Goal: Find contact information: Find contact information

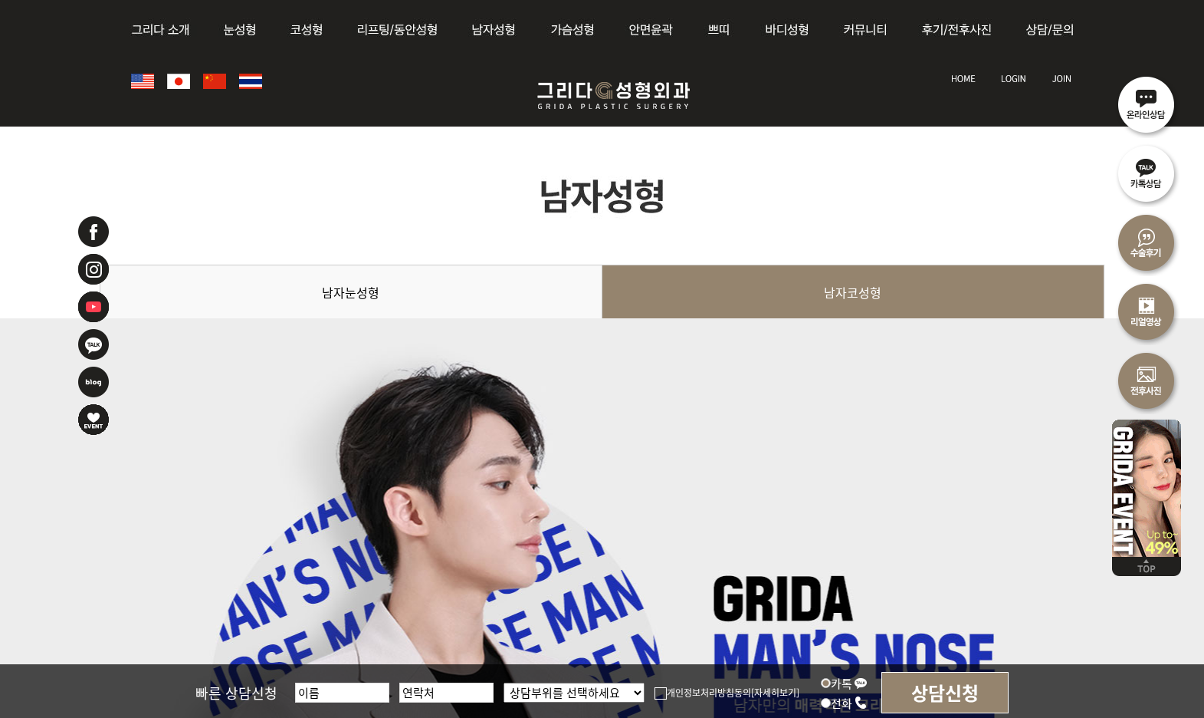
scroll to position [3552, 0]
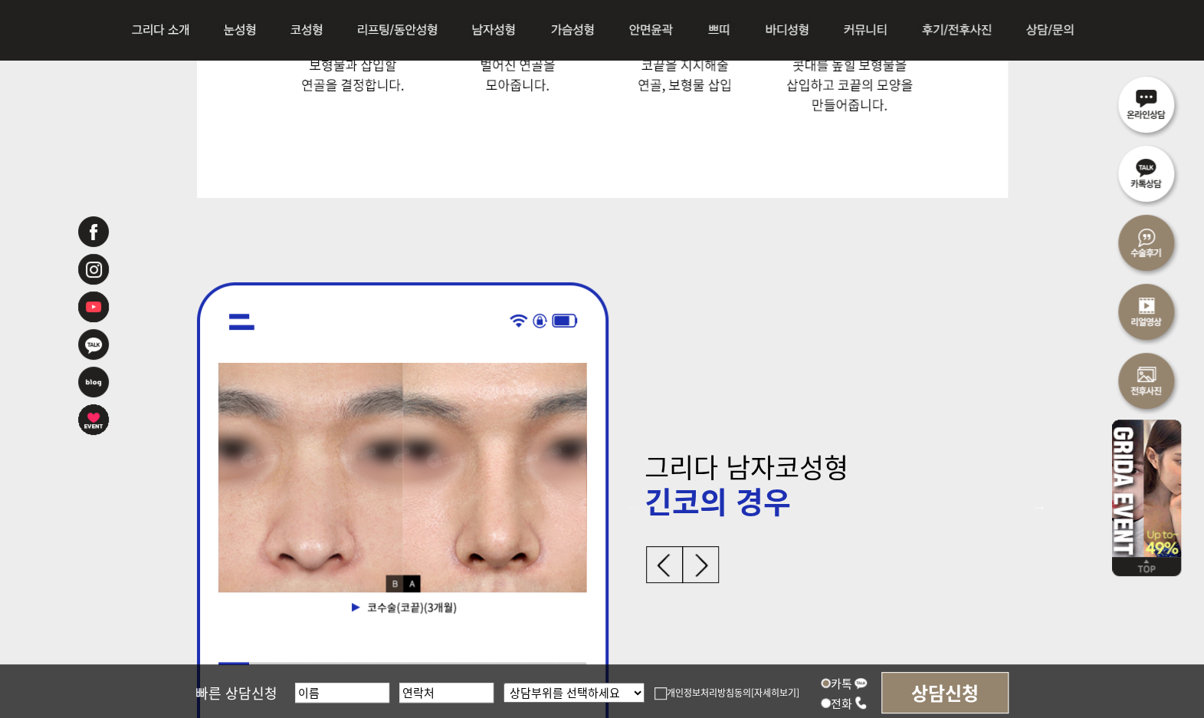
click at [1142, 162] on img at bounding box center [1146, 172] width 69 height 69
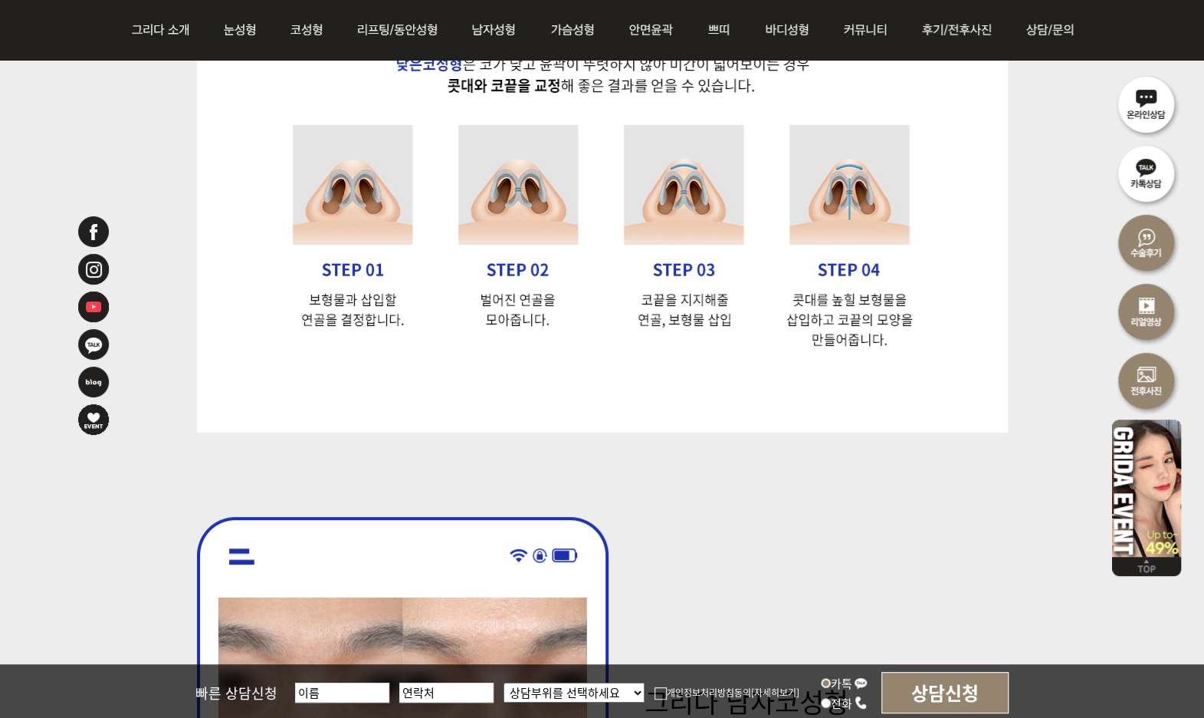
scroll to position [3309, 0]
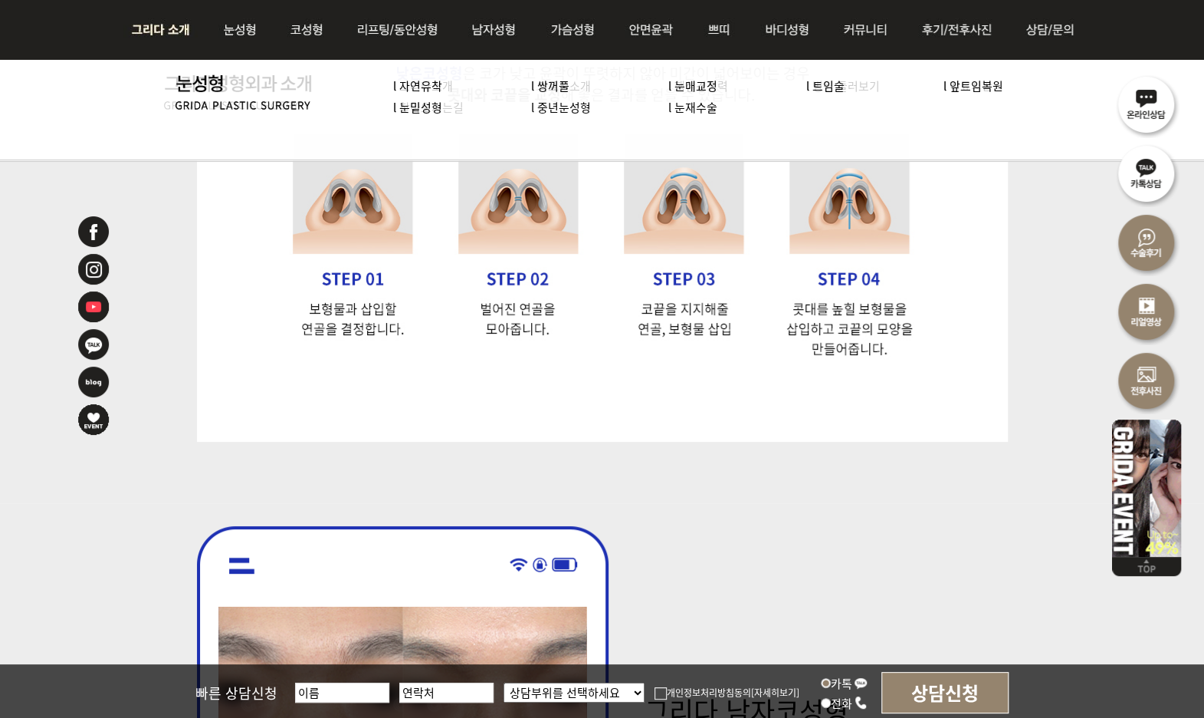
click at [178, 36] on img at bounding box center [164, 30] width 83 height 60
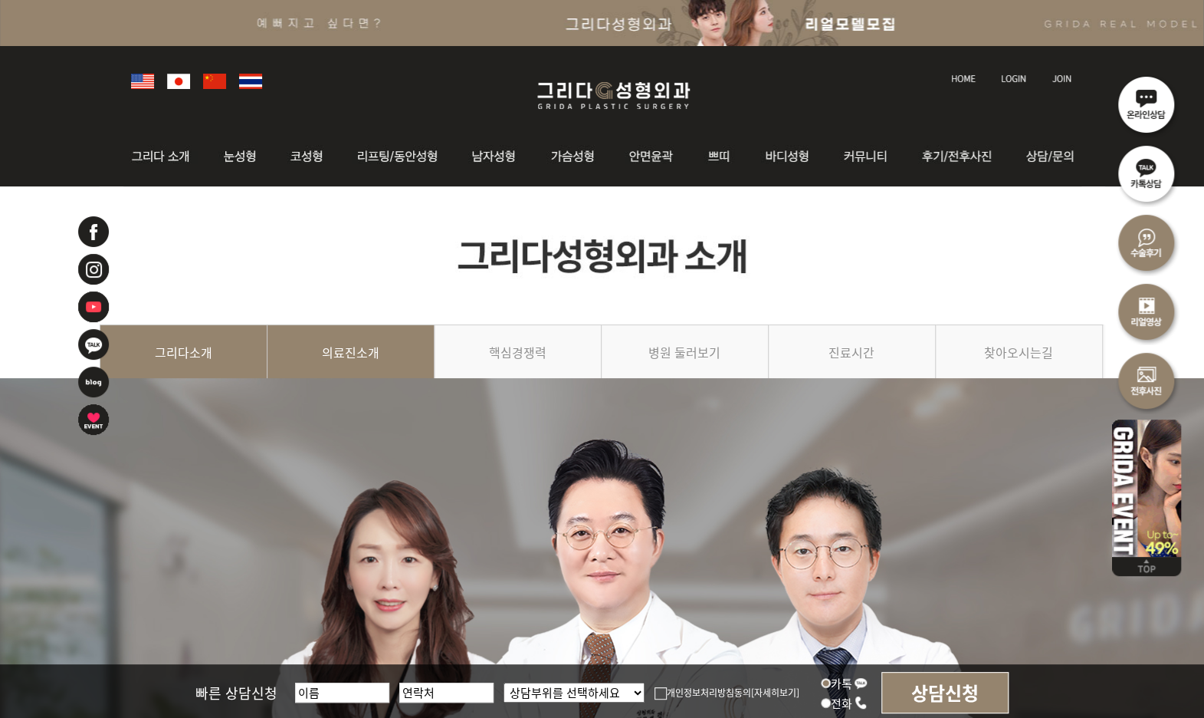
click at [361, 372] on link "의료진소개" at bounding box center [351, 359] width 167 height 70
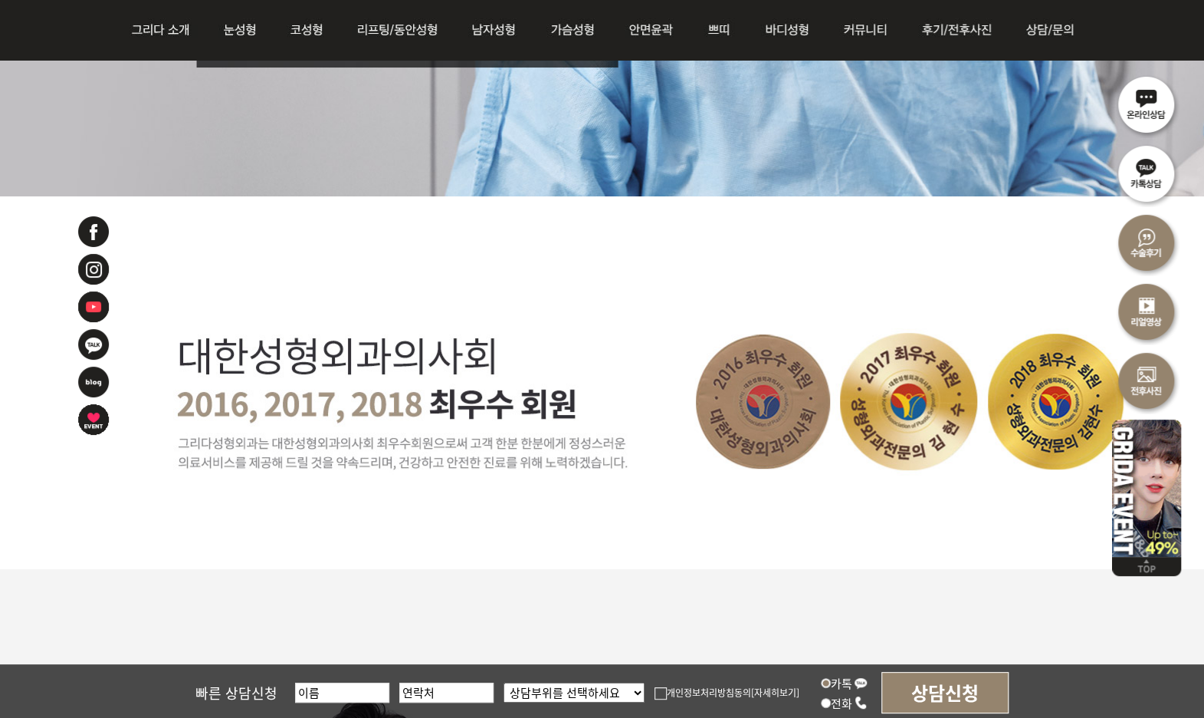
scroll to position [580, 0]
